Goal: Navigation & Orientation: Find specific page/section

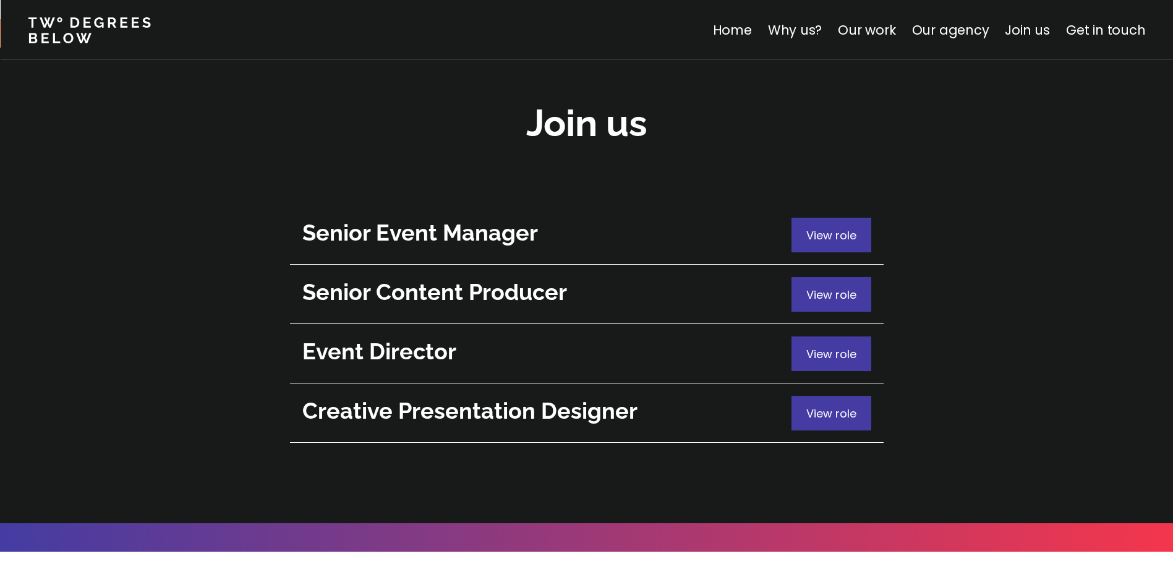
scroll to position [4332, 0]
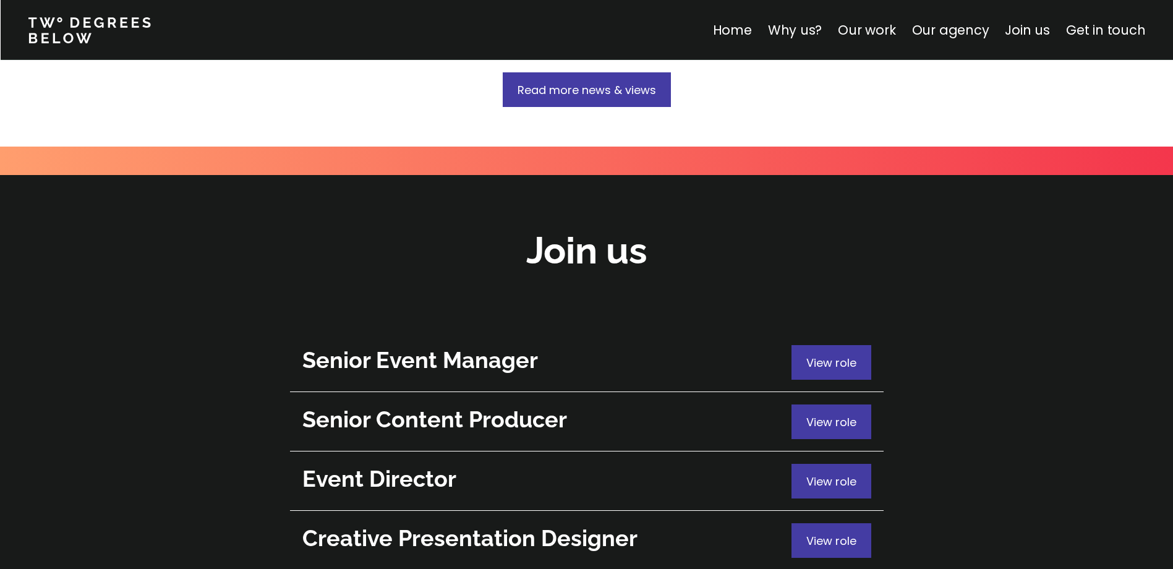
click at [578, 226] on h2 "Join us" at bounding box center [586, 251] width 121 height 50
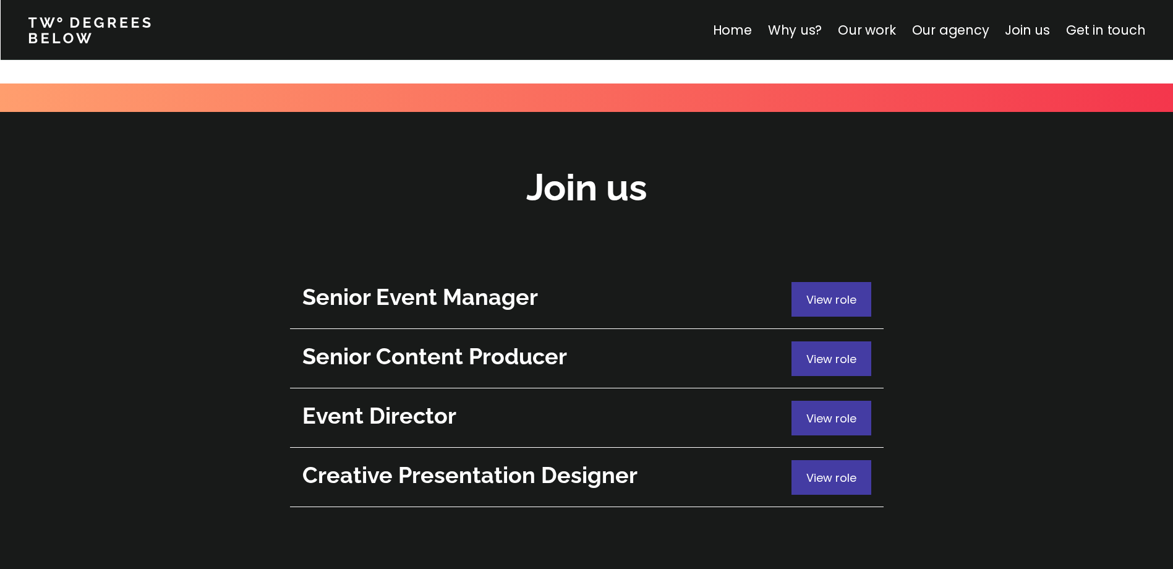
scroll to position [4456, 0]
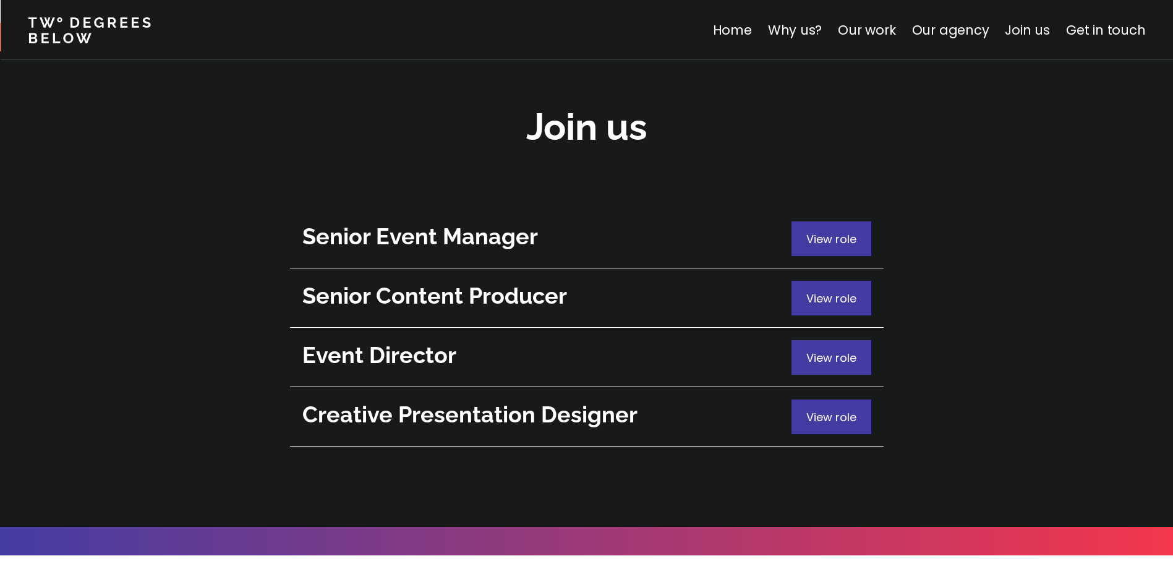
click at [1027, 33] on link "Join us" at bounding box center [1027, 30] width 45 height 18
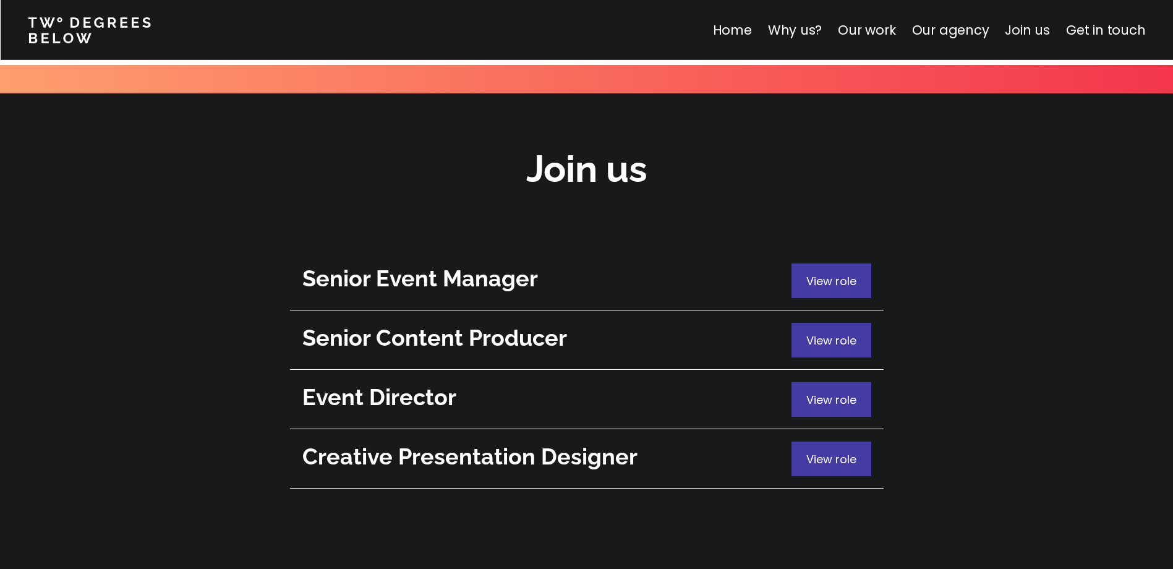
scroll to position [4389, 0]
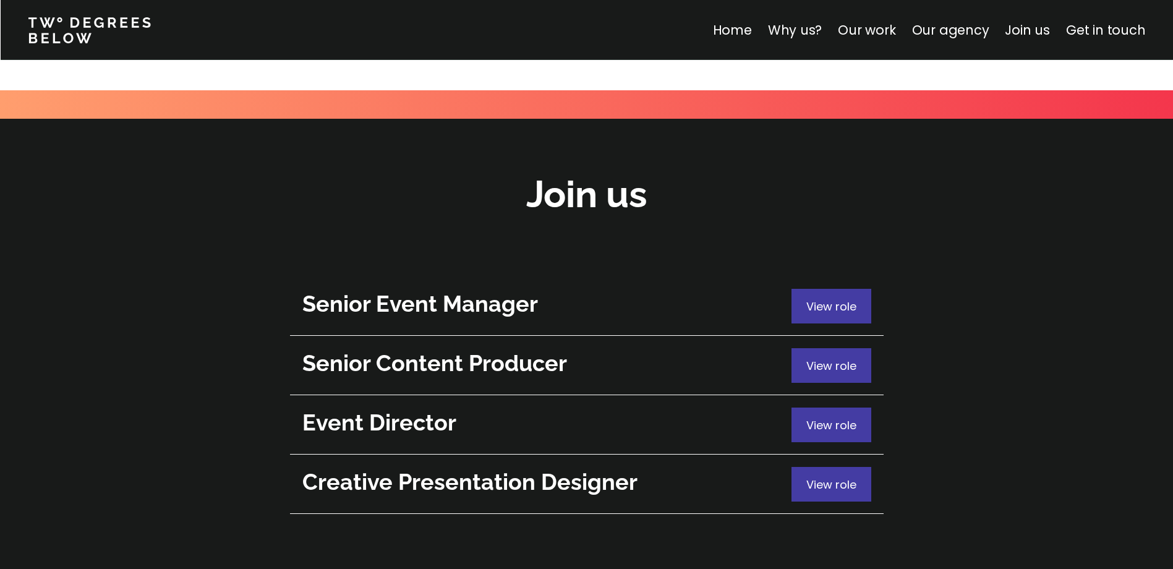
click at [579, 169] on h2 "Join us" at bounding box center [586, 194] width 121 height 50
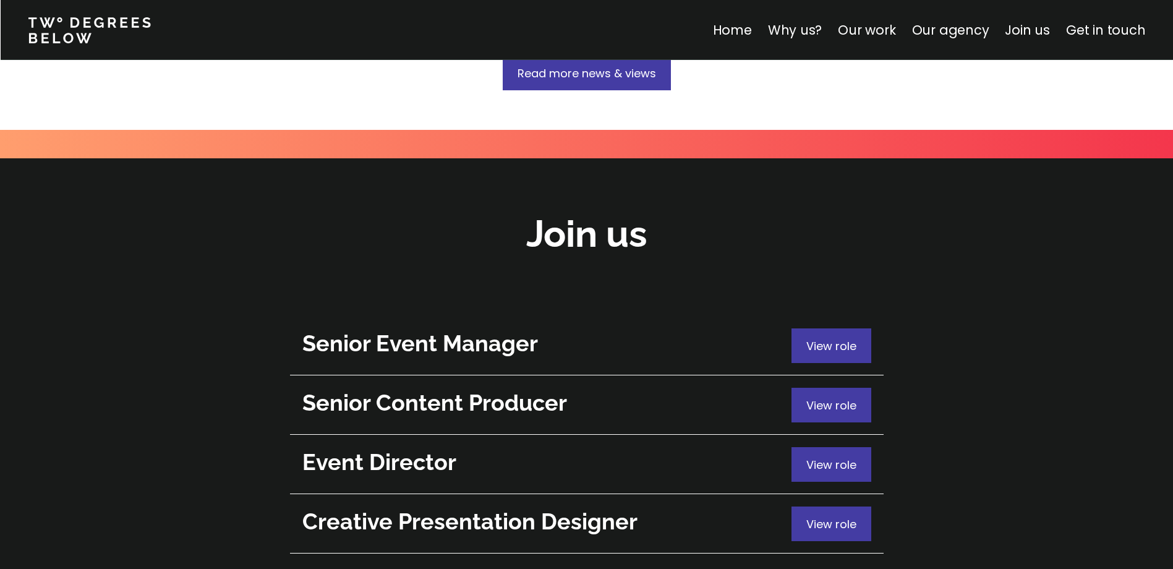
scroll to position [4327, 0]
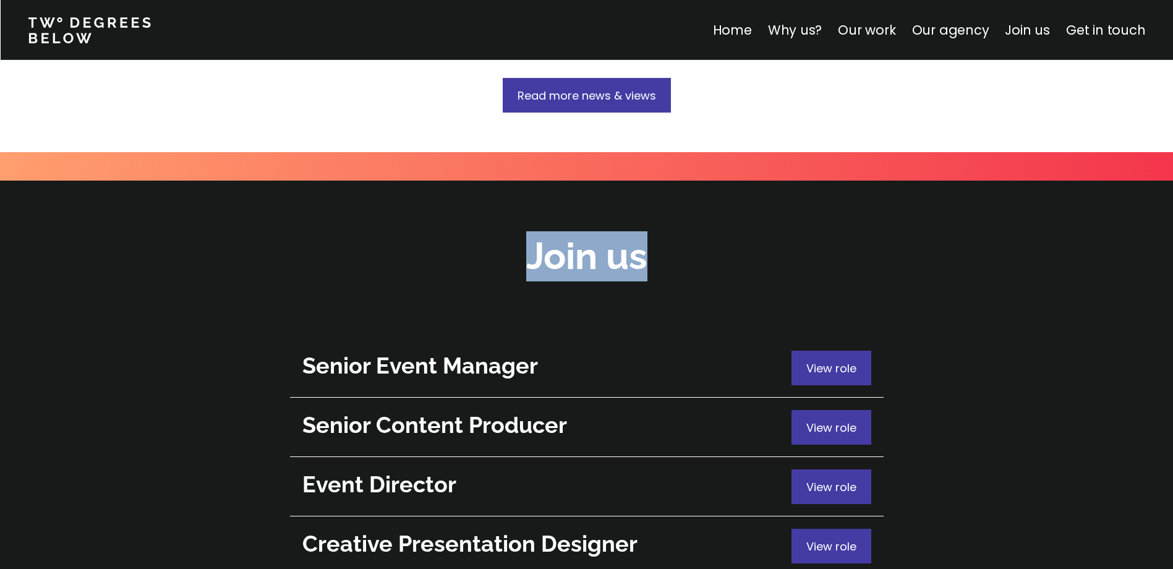
drag, startPoint x: 537, startPoint y: 139, endPoint x: 718, endPoint y: 134, distance: 180.6
click at [718, 228] on div "Join us" at bounding box center [586, 256] width 1173 height 56
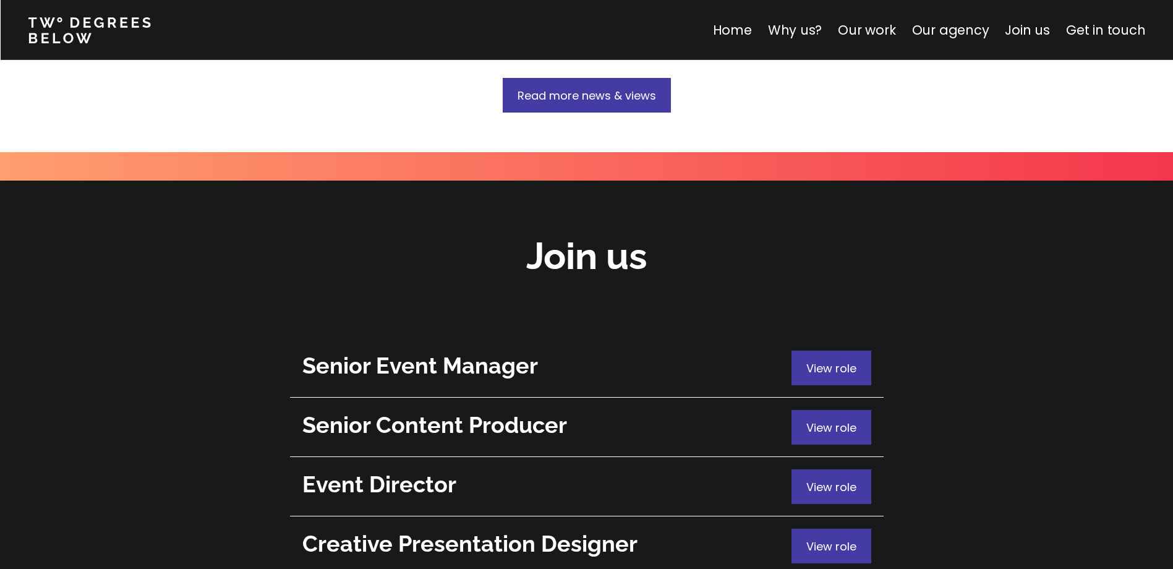
drag, startPoint x: 718, startPoint y: 134, endPoint x: 528, endPoint y: 200, distance: 201.0
click at [528, 284] on div at bounding box center [586, 308] width 1173 height 48
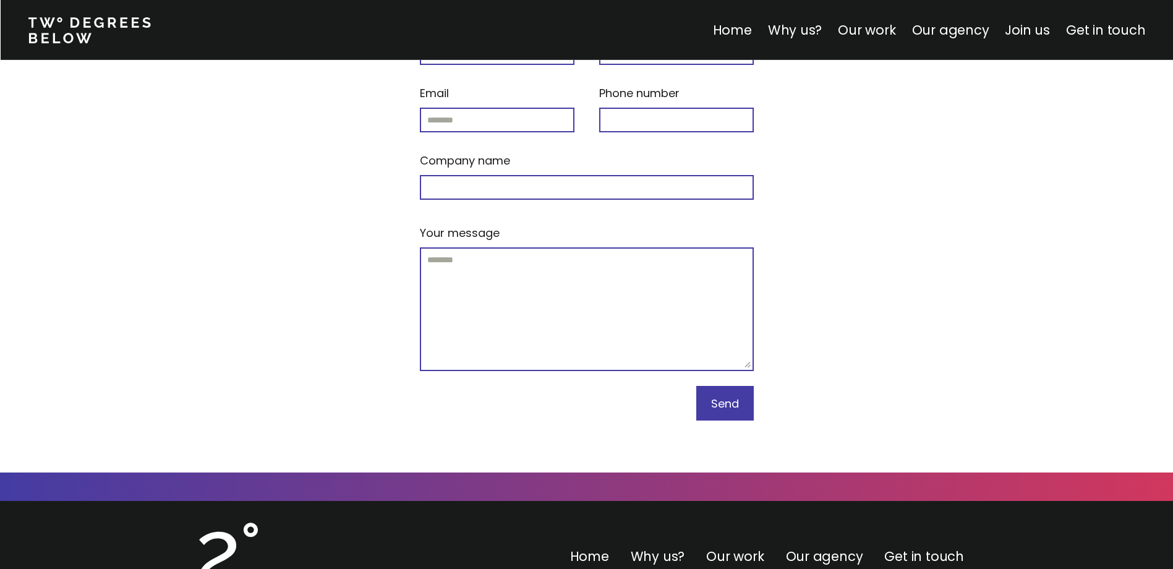
scroll to position [5281, 0]
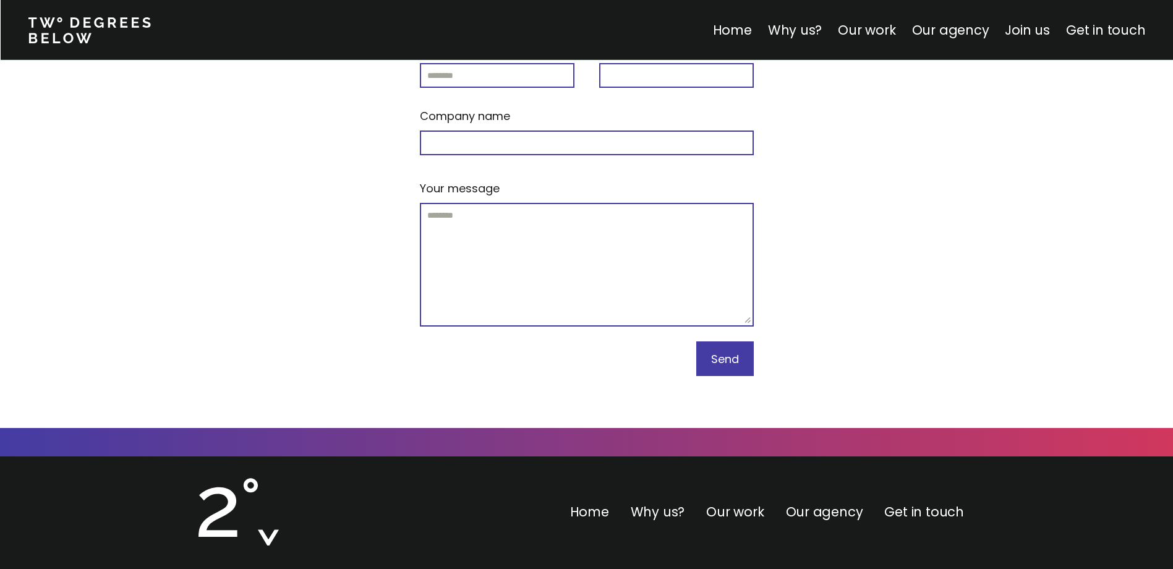
click at [730, 472] on div "Home Why us? Our work Our agency Get in touch" at bounding box center [586, 515] width 777 height 87
click at [738, 503] on link "Our work" at bounding box center [735, 512] width 58 height 18
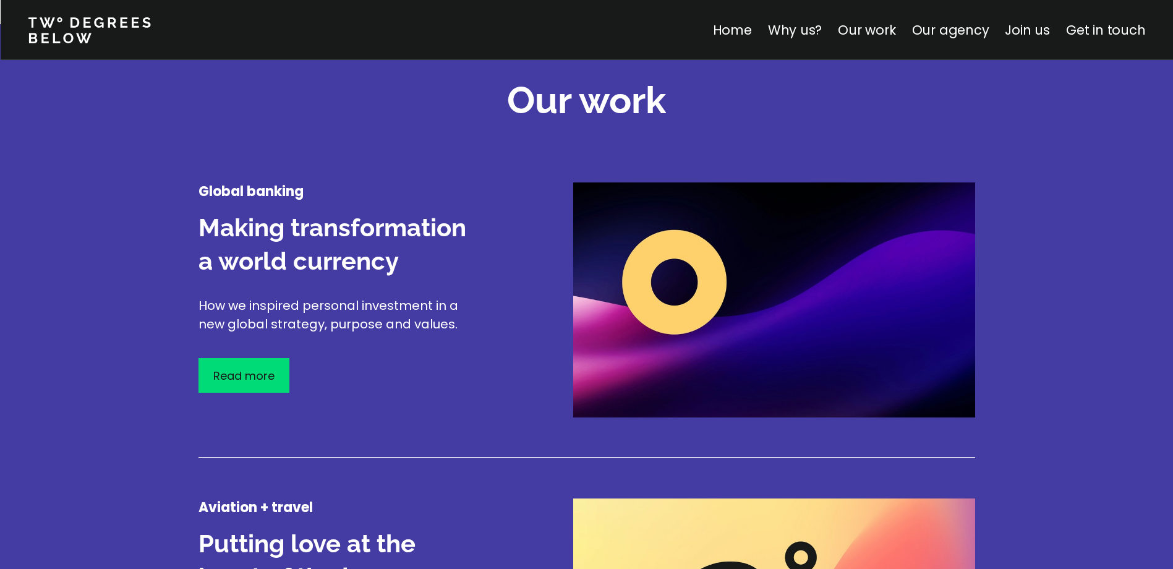
scroll to position [1449, 0]
